Goal: Information Seeking & Learning: Learn about a topic

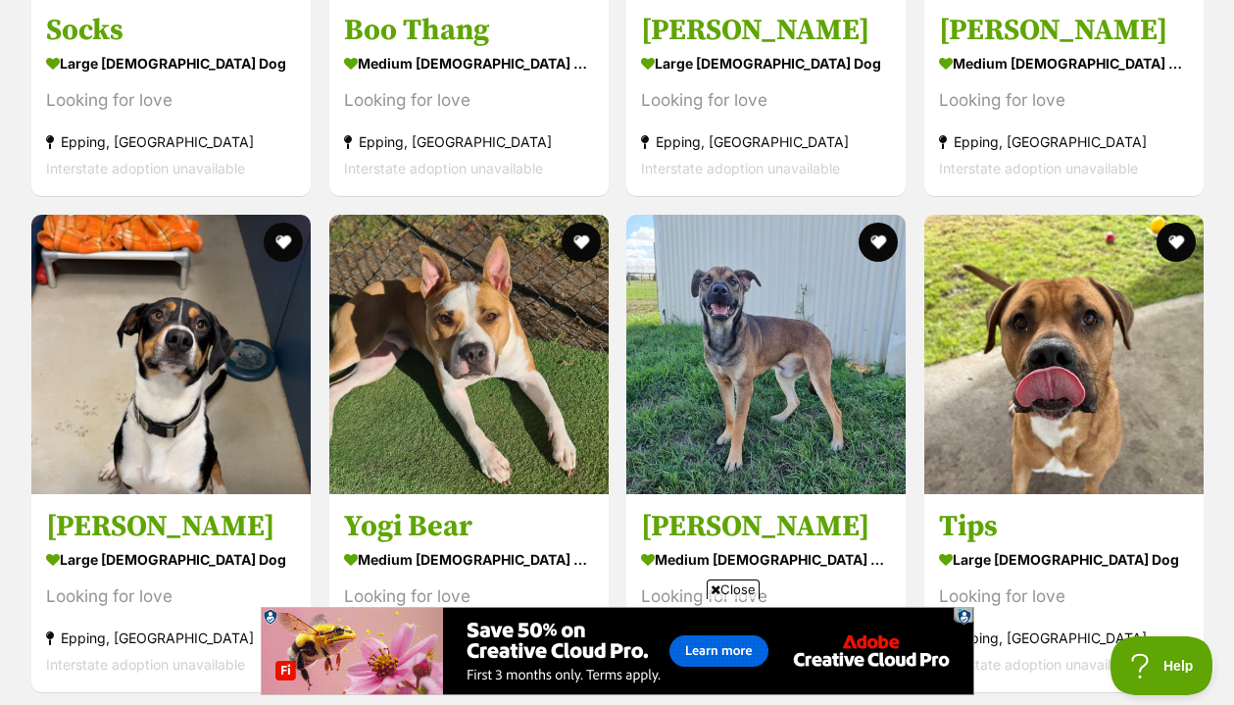
scroll to position [2731, 0]
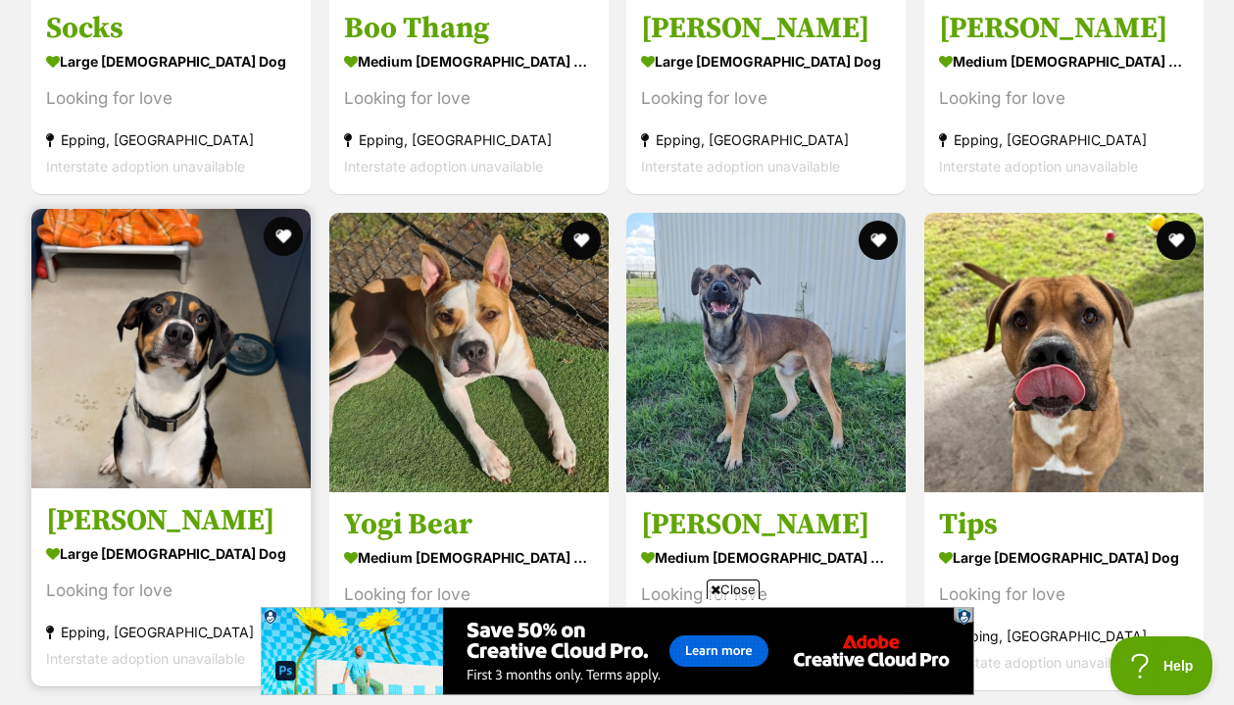
click at [108, 511] on h3 "Patrick" at bounding box center [171, 520] width 250 height 37
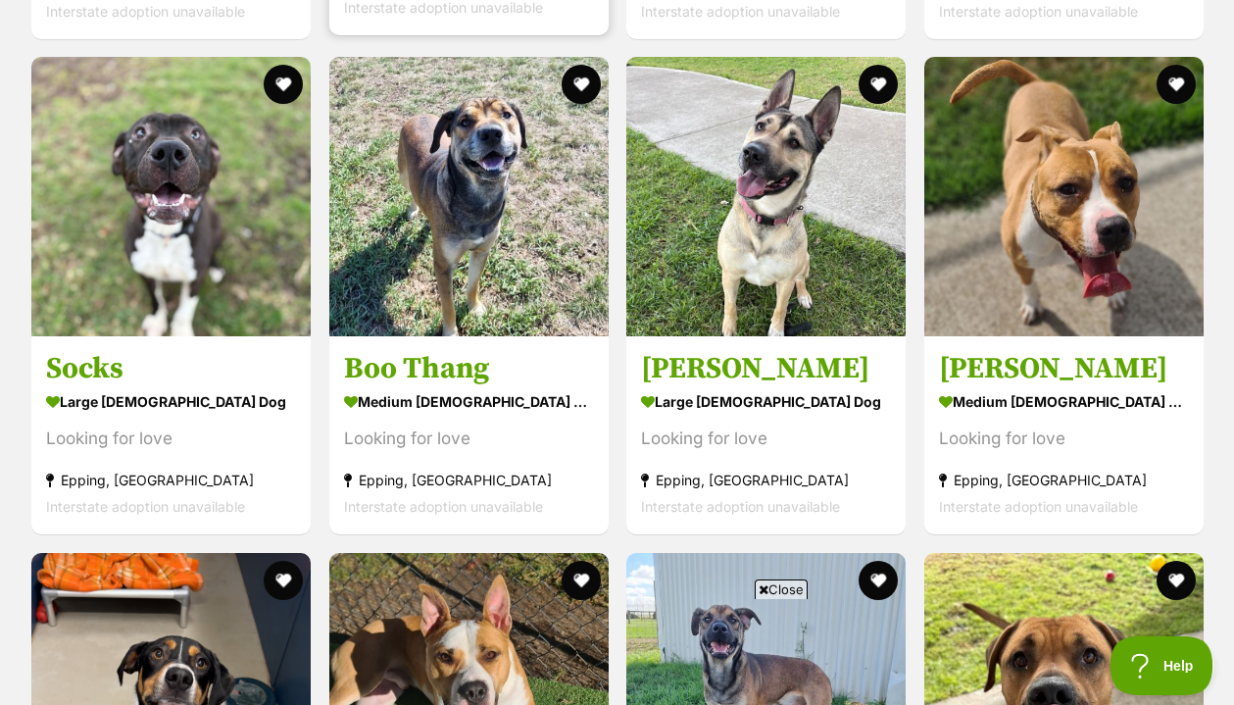
scroll to position [2445, 0]
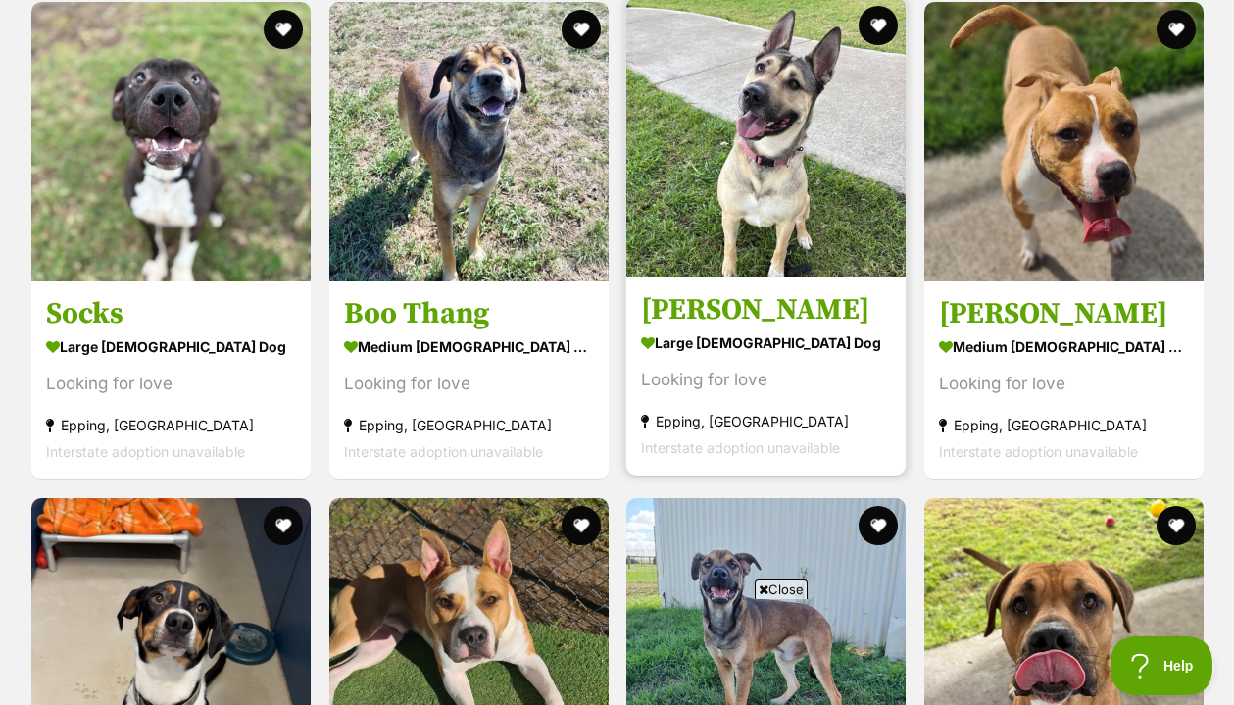
click at [700, 305] on h3 "[PERSON_NAME]" at bounding box center [766, 309] width 250 height 37
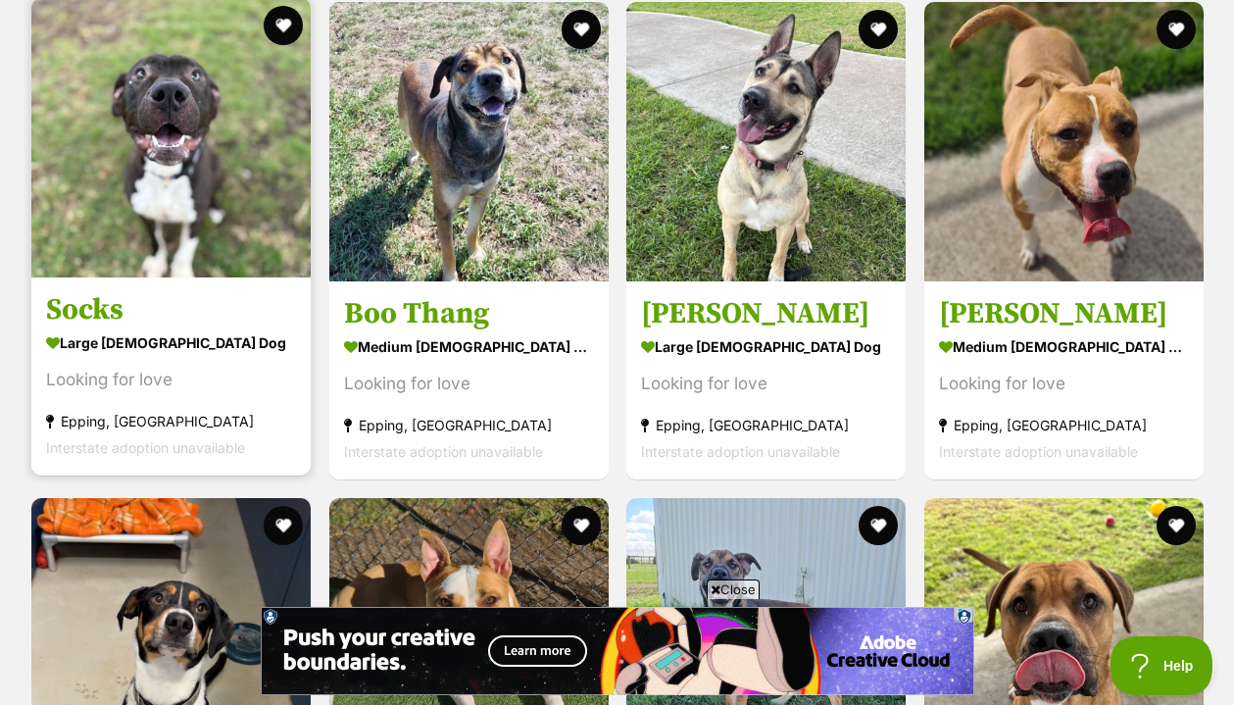
click at [92, 309] on h3 "Socks" at bounding box center [171, 309] width 250 height 37
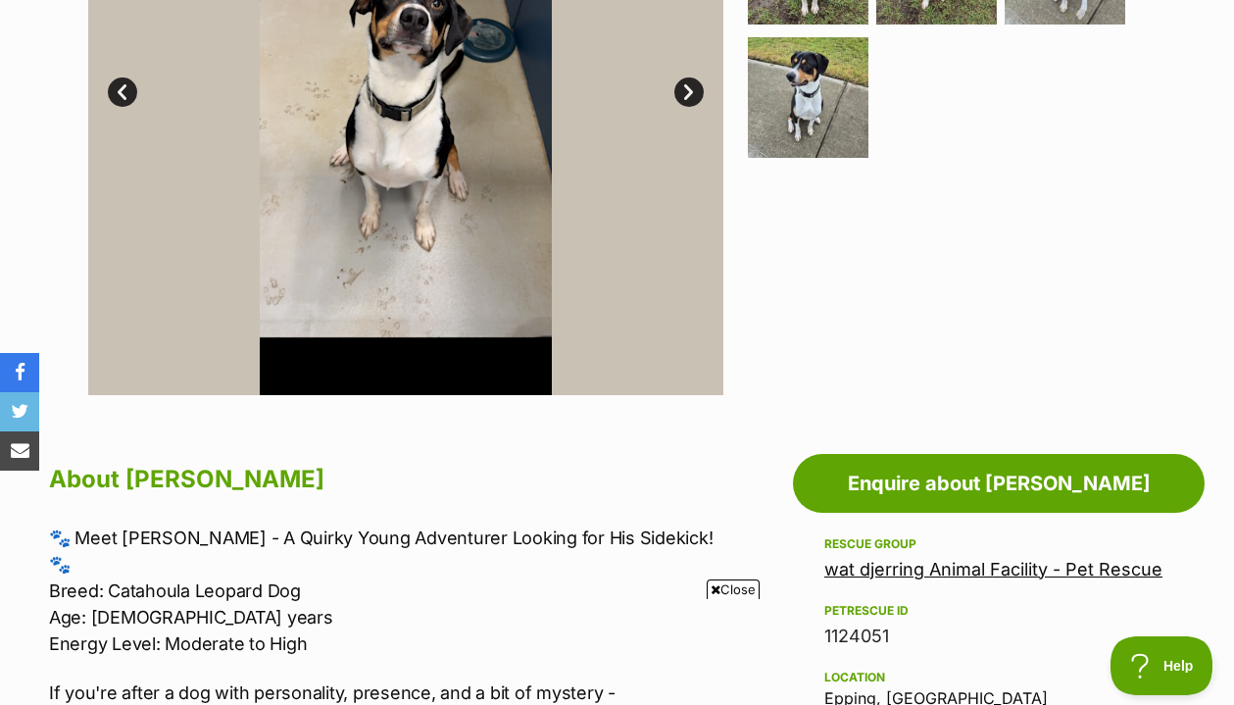
scroll to position [628, 0]
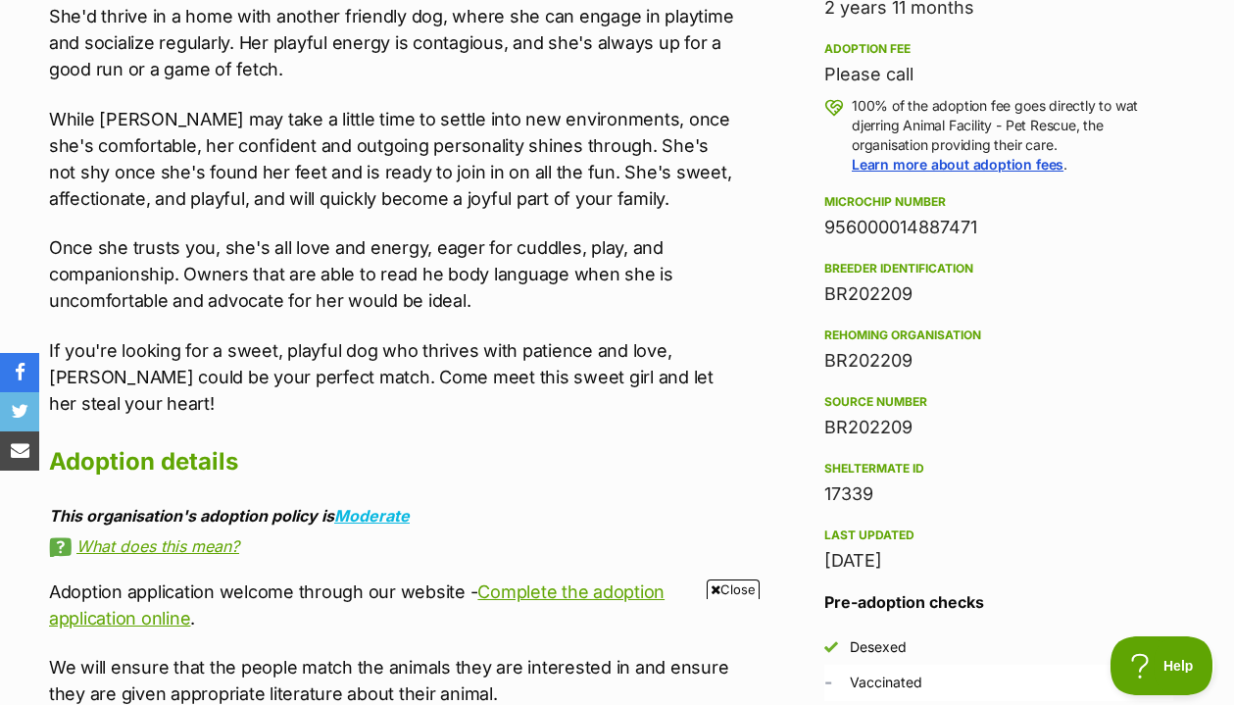
scroll to position [1401, 0]
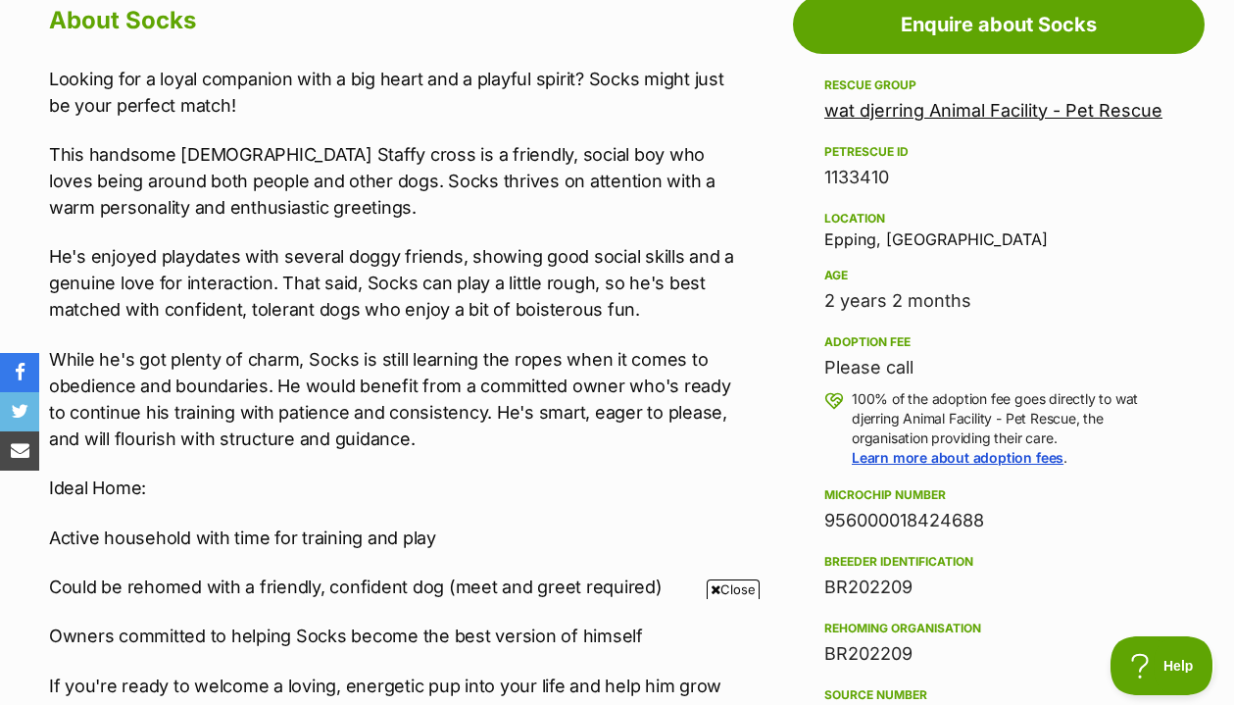
scroll to position [1108, 0]
